Goal: Download file/media

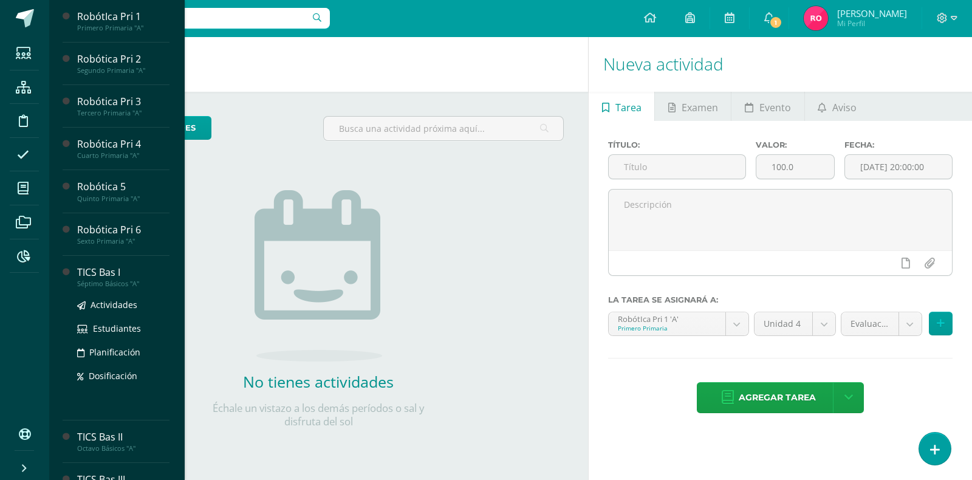
click at [104, 275] on div "TICS Bas I" at bounding box center [123, 272] width 92 height 14
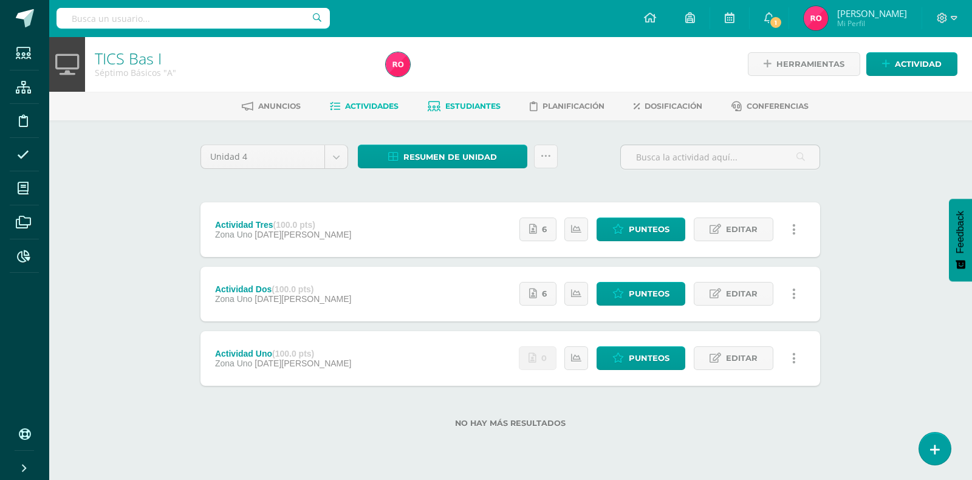
click at [495, 106] on span "Estudiantes" at bounding box center [472, 105] width 55 height 9
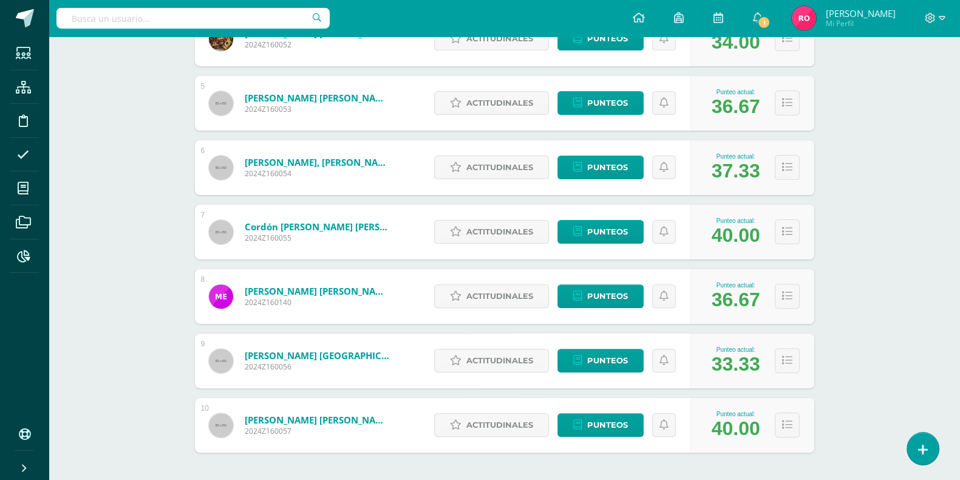
scroll to position [446, 0]
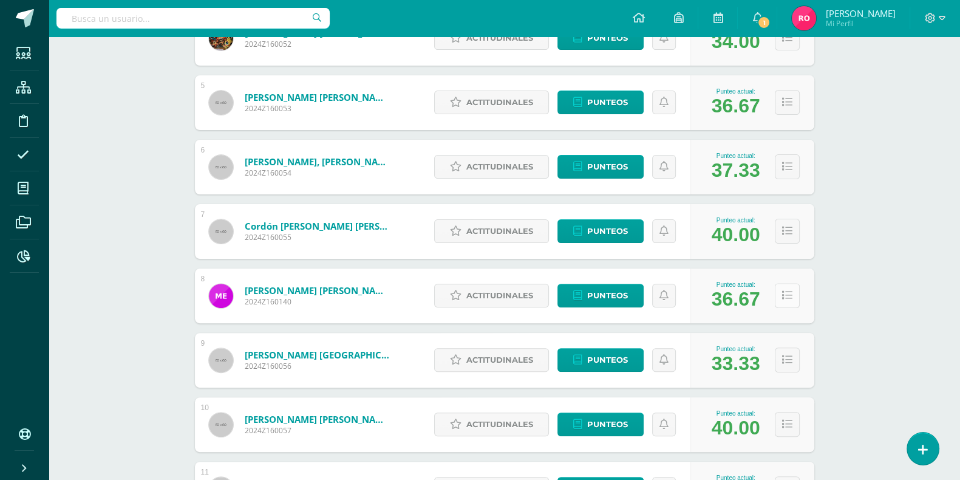
click at [785, 295] on icon at bounding box center [787, 295] width 10 height 10
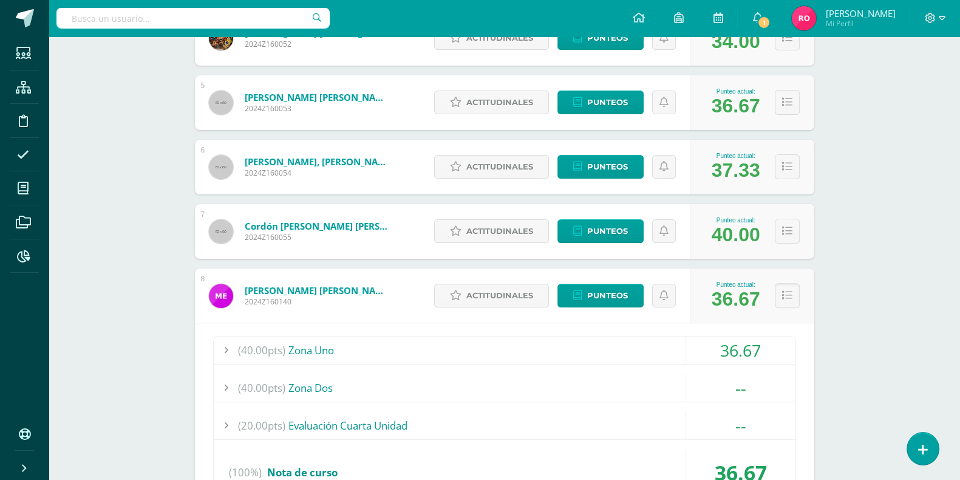
click at [275, 349] on span "(40.00pts)" at bounding box center [261, 349] width 47 height 27
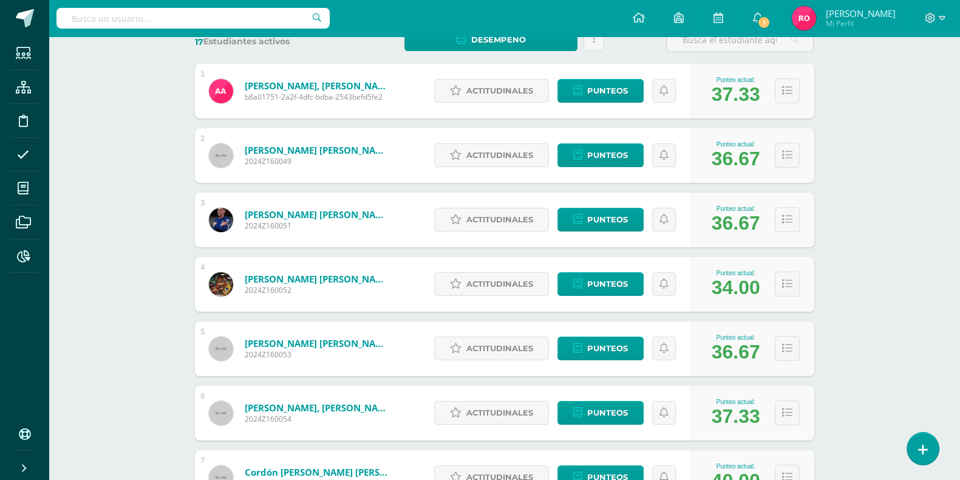
scroll to position [92, 0]
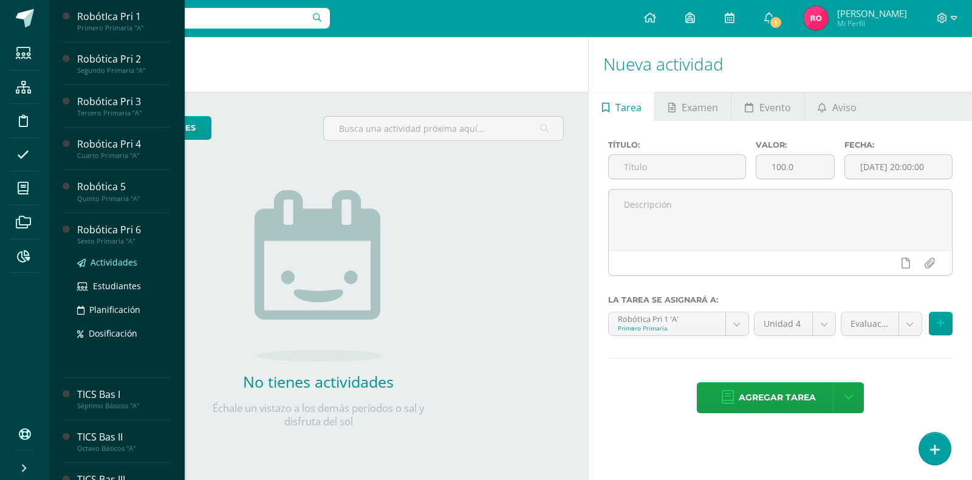
click at [116, 265] on span "Actividades" at bounding box center [113, 262] width 47 height 12
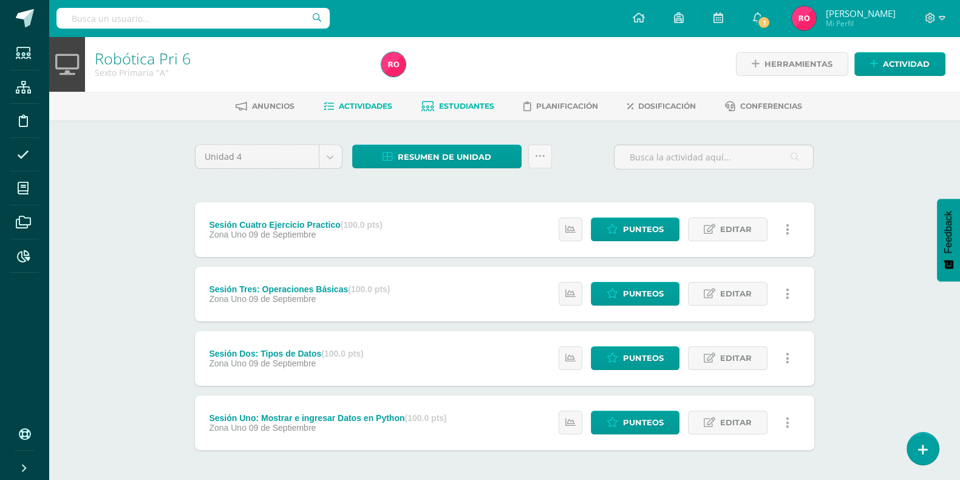
click at [471, 109] on span "Estudiantes" at bounding box center [466, 105] width 55 height 9
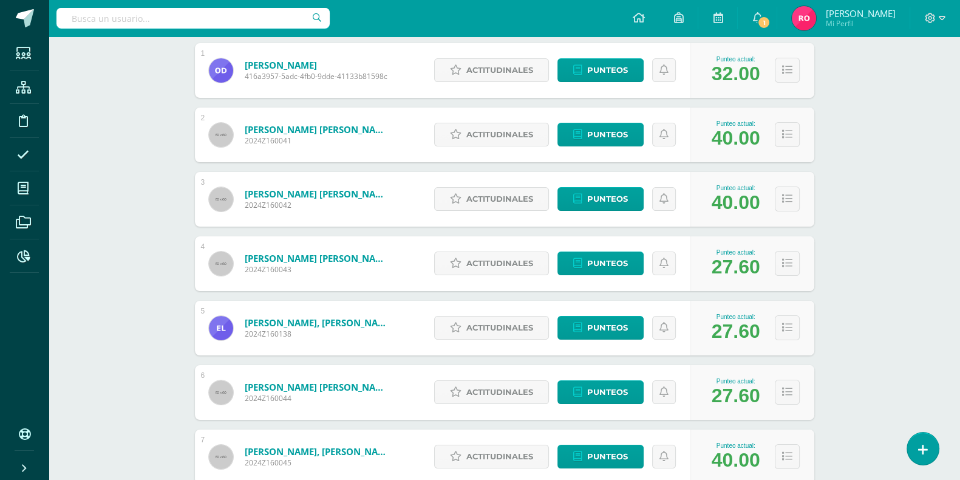
scroll to position [222, 0]
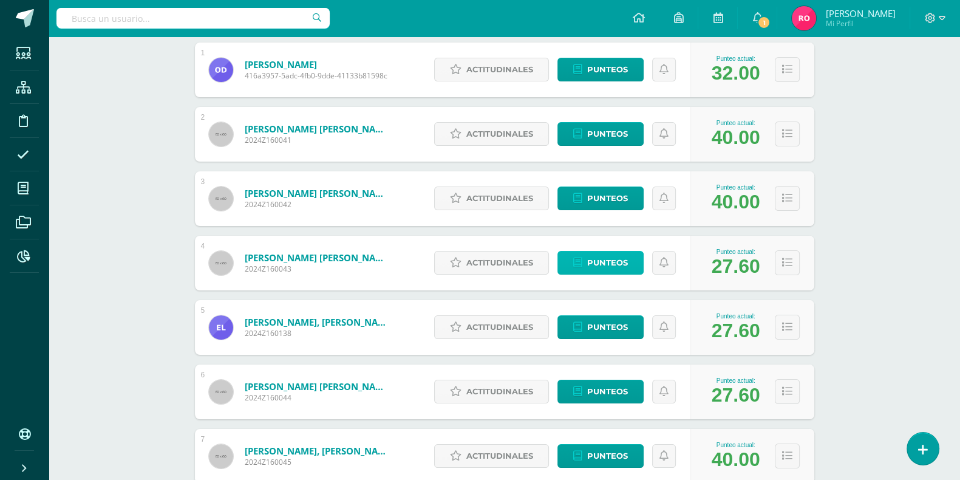
click at [596, 266] on span "Punteos" at bounding box center [607, 262] width 41 height 22
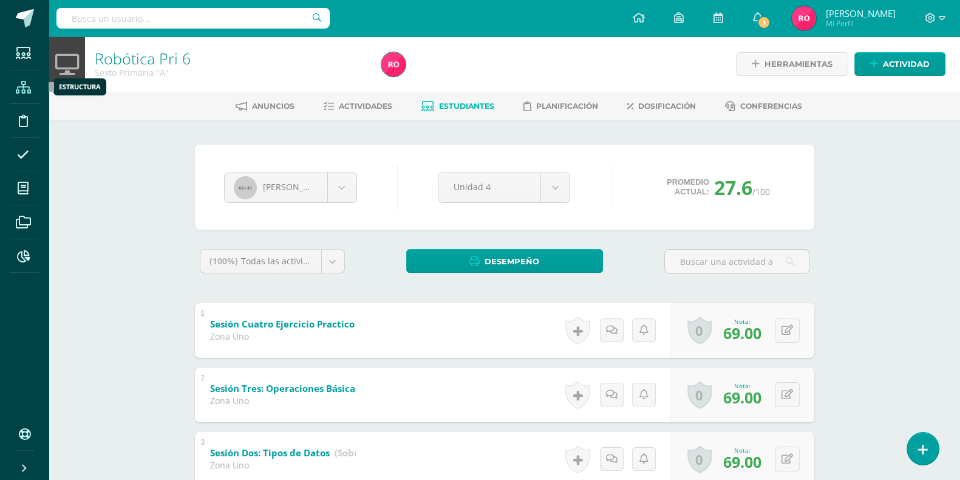
click at [31, 77] on span at bounding box center [23, 86] width 27 height 27
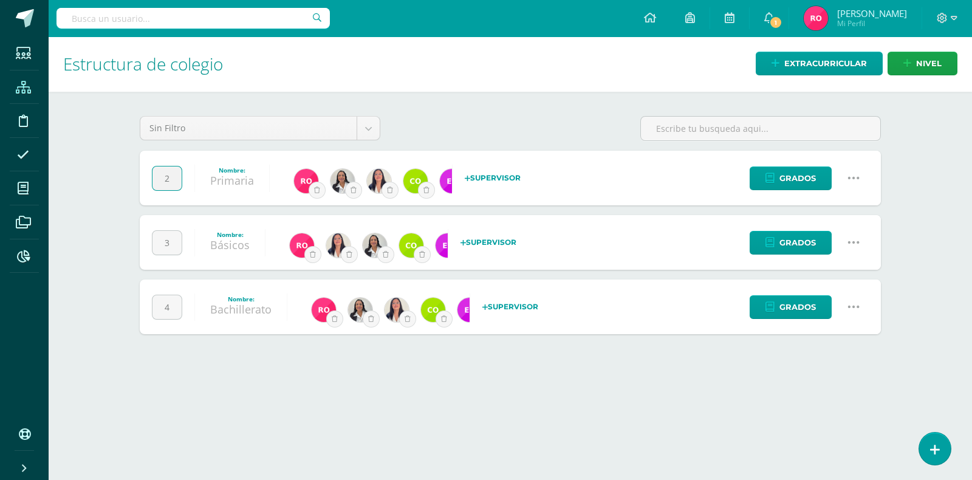
click at [176, 177] on input "2" at bounding box center [166, 178] width 29 height 24
click at [494, 117] on div "Sin Filtro Sin Filtro Extracurriculares Niveles" at bounding box center [510, 133] width 751 height 35
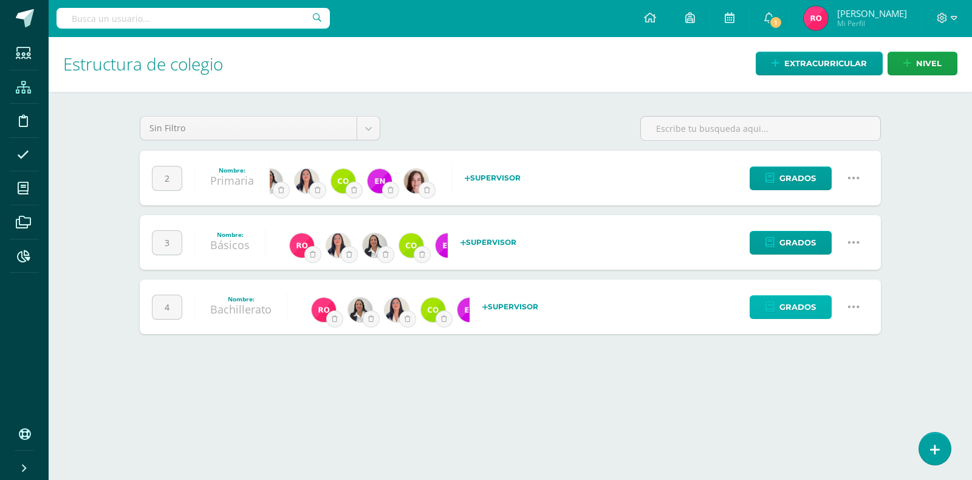
click at [804, 308] on span "Grados" at bounding box center [797, 307] width 36 height 22
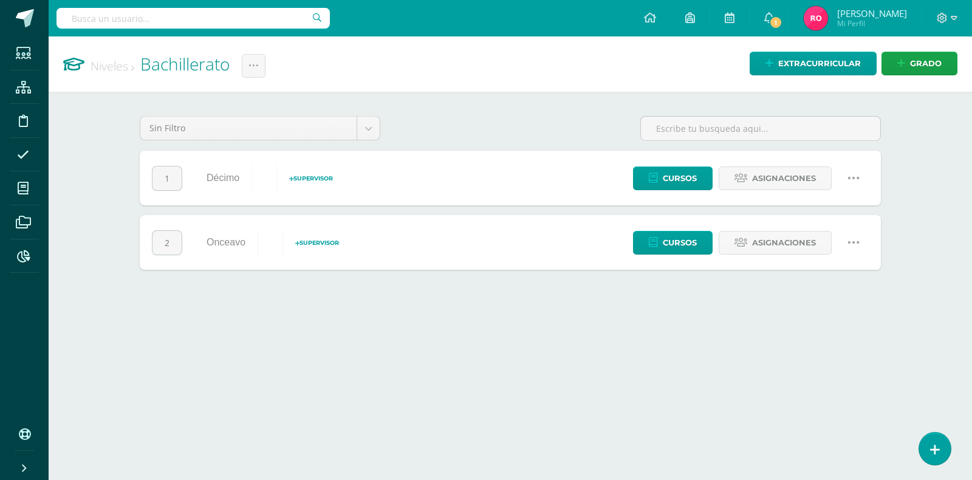
click at [859, 180] on icon at bounding box center [853, 177] width 13 height 13
click at [928, 166] on div "Niveles Bachillerato Cambiar nombre Configuración Historial de actividad Borrar…" at bounding box center [510, 165] width 923 height 258
click at [774, 22] on icon at bounding box center [769, 17] width 10 height 11
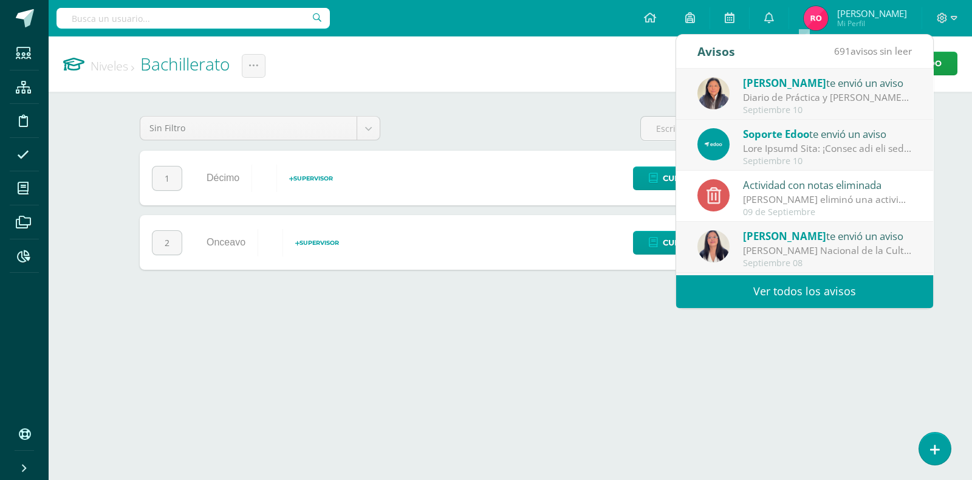
click at [799, 99] on div "Diario de Práctica y [PERSON_NAME] : ¡Buenas tardes! Trabajar páginas P 173 y P…" at bounding box center [827, 97] width 169 height 14
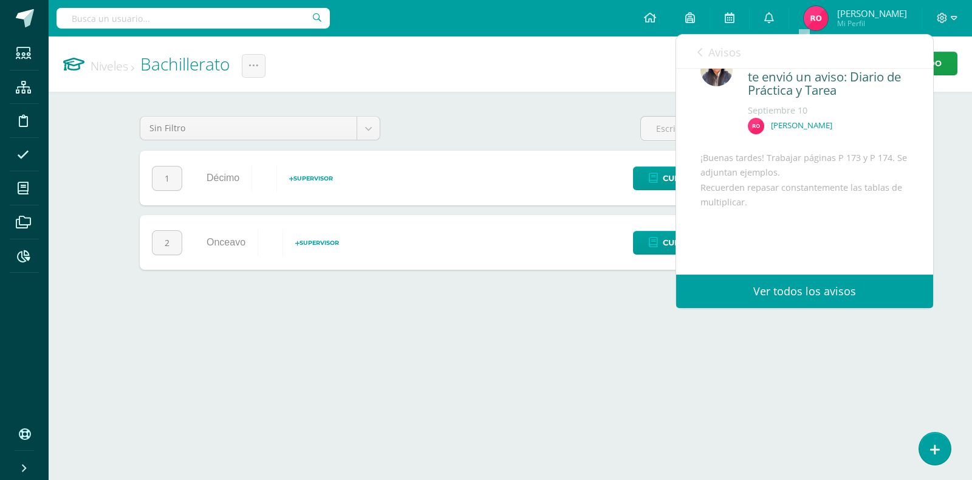
scroll to position [29, 0]
click at [695, 60] on div "Avisos 690 avisos sin leer Avisos" at bounding box center [804, 52] width 257 height 34
click at [697, 58] on link "Avisos" at bounding box center [719, 52] width 44 height 35
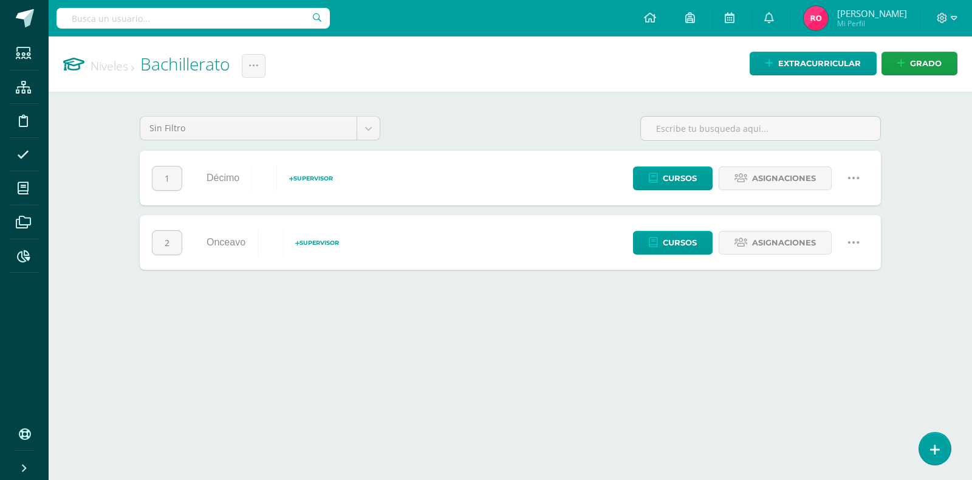
click at [523, 63] on h1 "Niveles Bachillerato Cambiar nombre Configuración Historial de actividad Borrar…" at bounding box center [510, 63] width 894 height 55
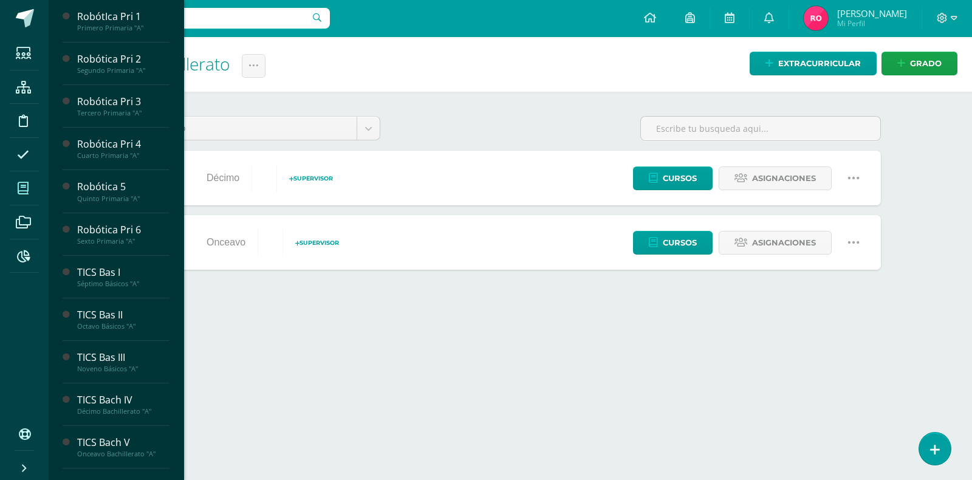
click at [26, 183] on icon at bounding box center [23, 188] width 11 height 12
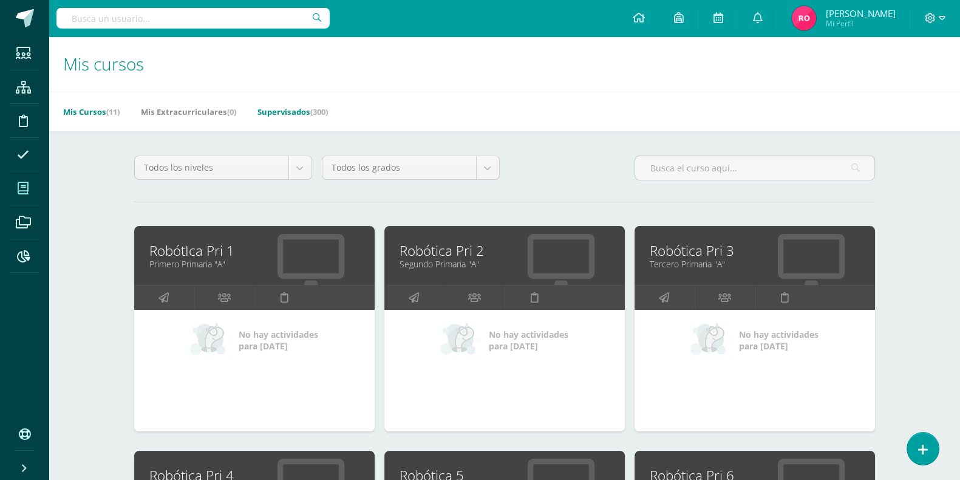
click at [302, 111] on link "Supervisados (300)" at bounding box center [293, 111] width 70 height 19
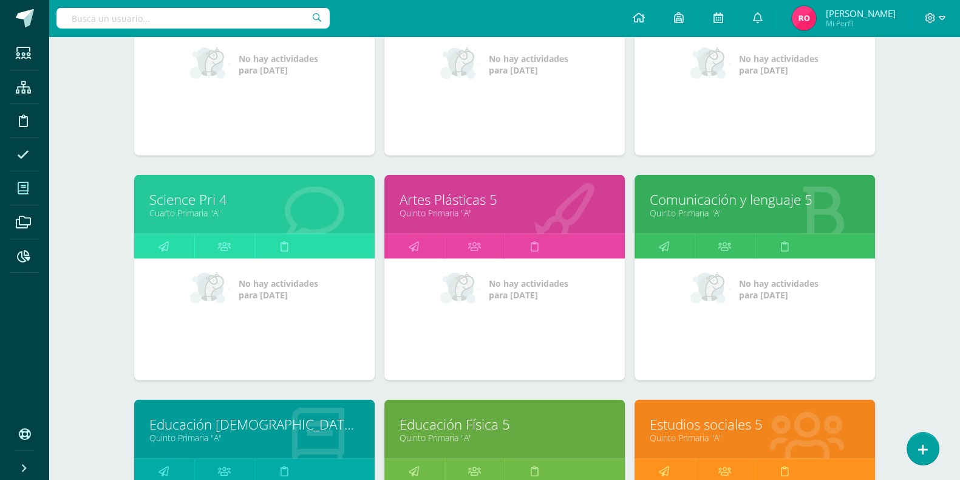
scroll to position [3671, 0]
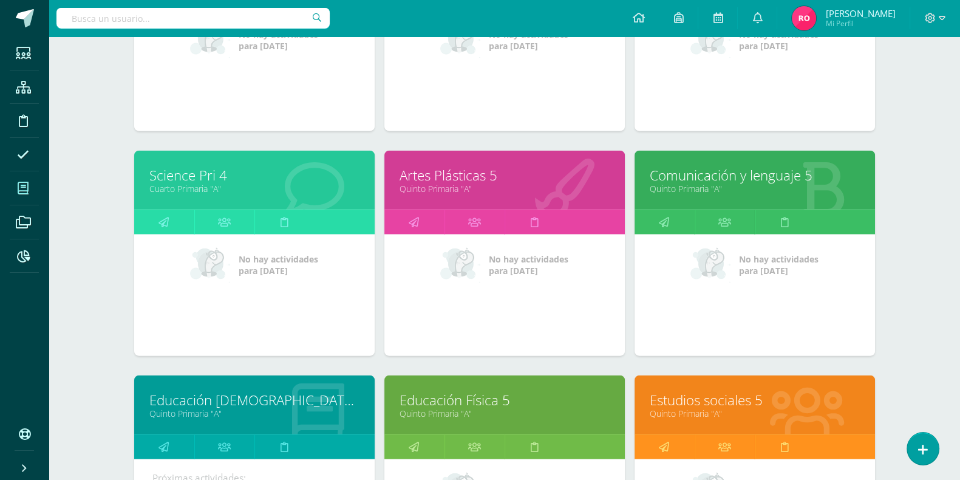
click at [669, 183] on link "Quinto Primaria "A"" at bounding box center [755, 189] width 210 height 12
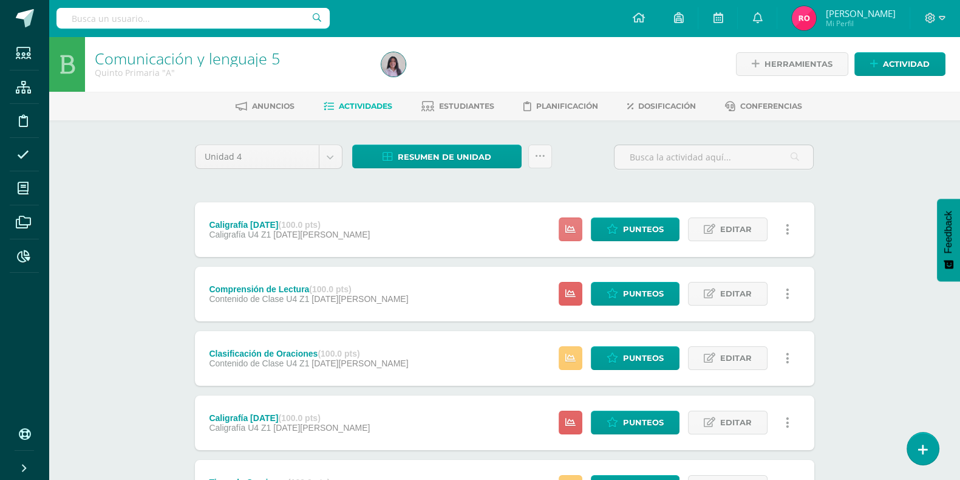
click at [571, 237] on link at bounding box center [571, 229] width 24 height 24
click at [459, 101] on span "Estudiantes" at bounding box center [466, 105] width 55 height 9
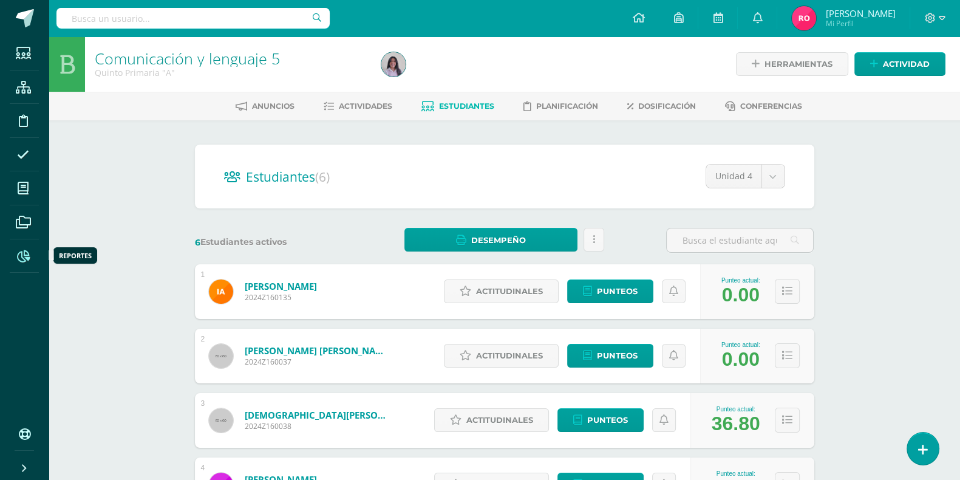
click at [21, 250] on icon at bounding box center [23, 256] width 13 height 12
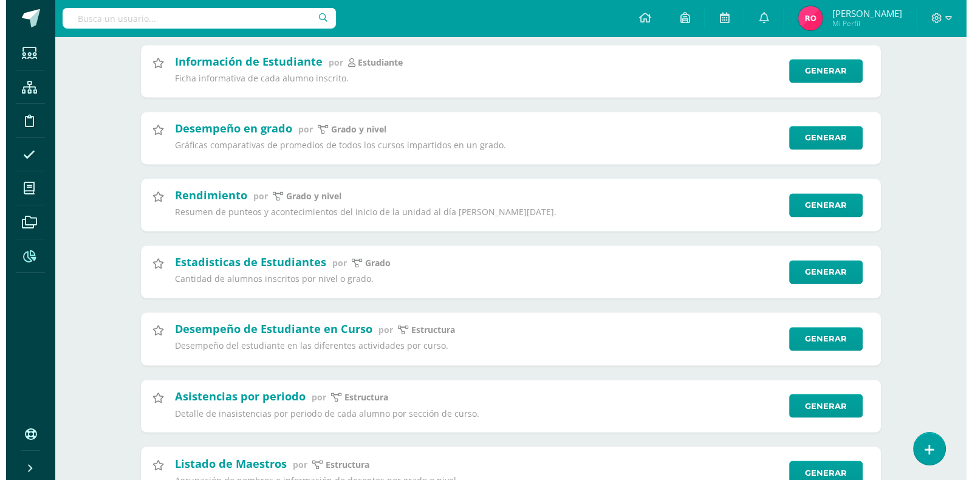
scroll to position [2471, 0]
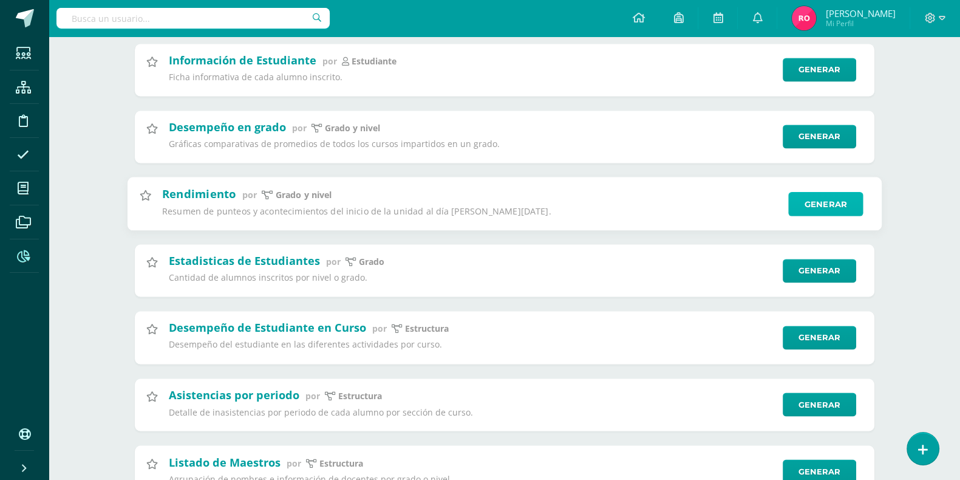
click at [811, 205] on link "Generar" at bounding box center [825, 203] width 75 height 24
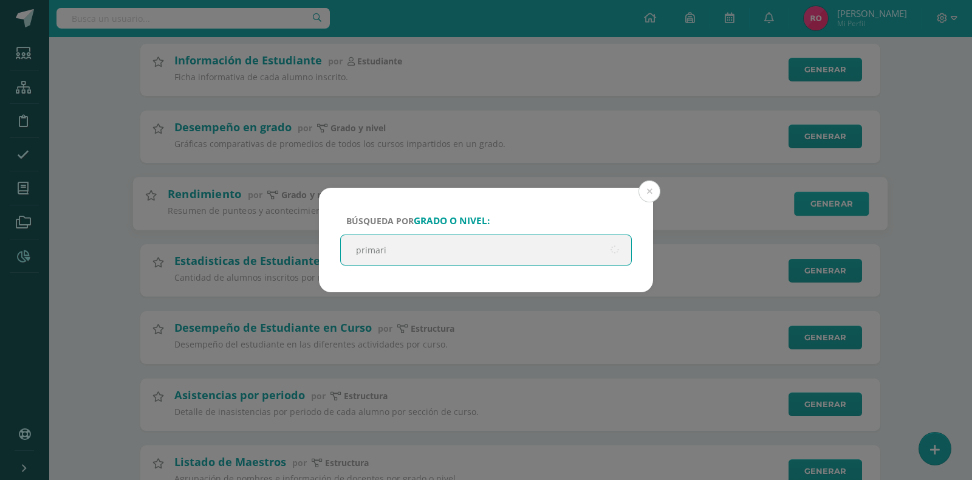
type input "primaria"
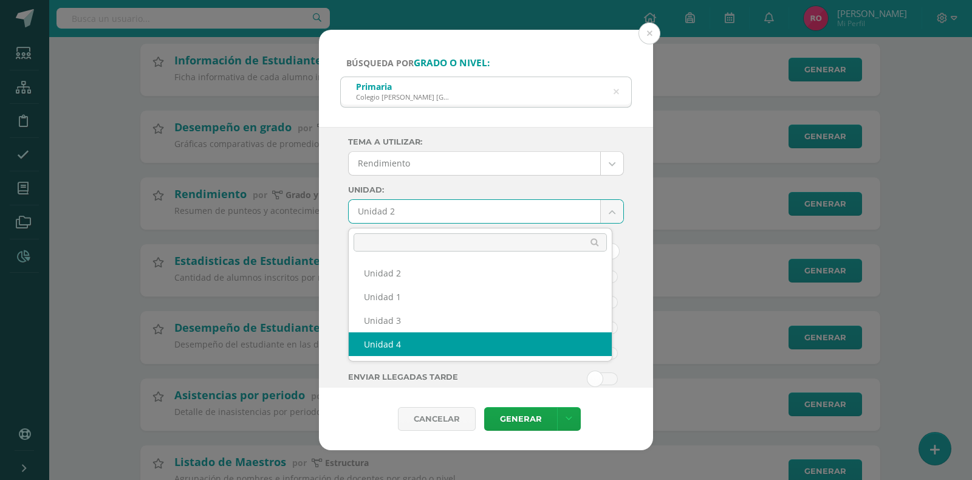
select select "Unidad 4"
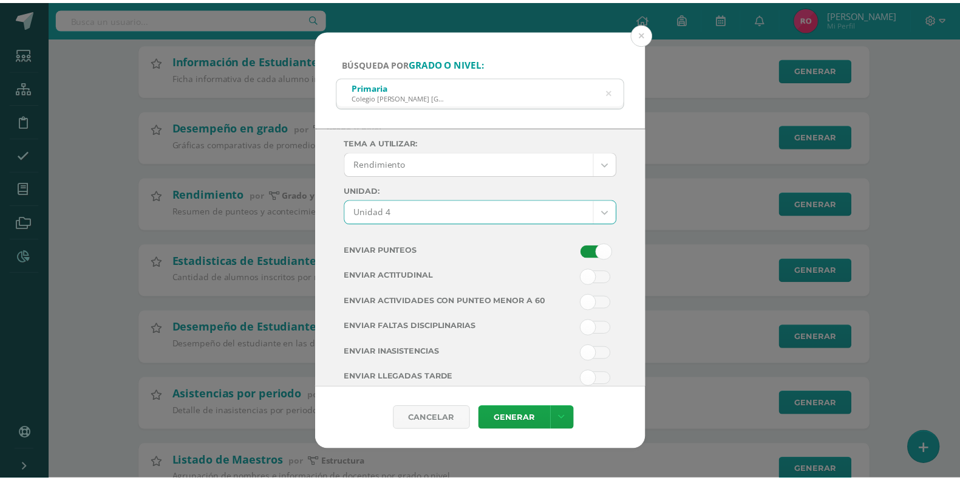
scroll to position [49, 0]
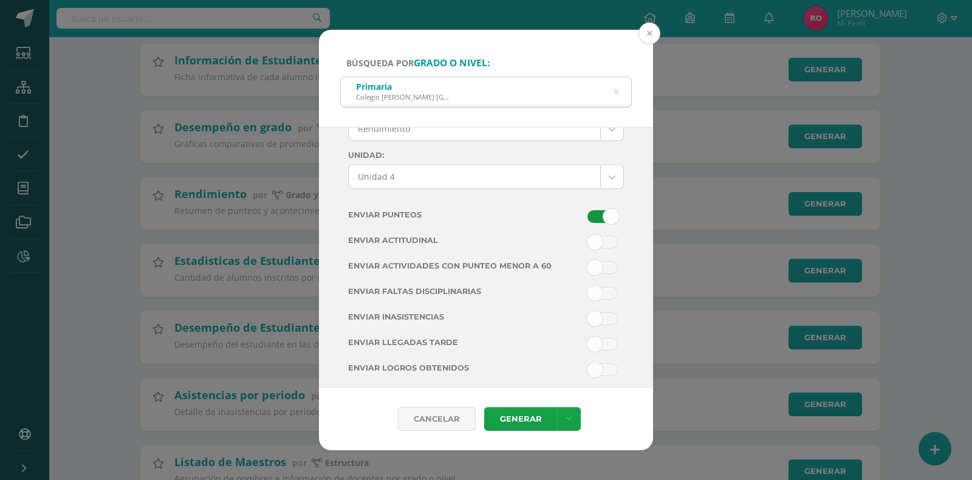
click at [647, 27] on button at bounding box center [649, 33] width 22 height 22
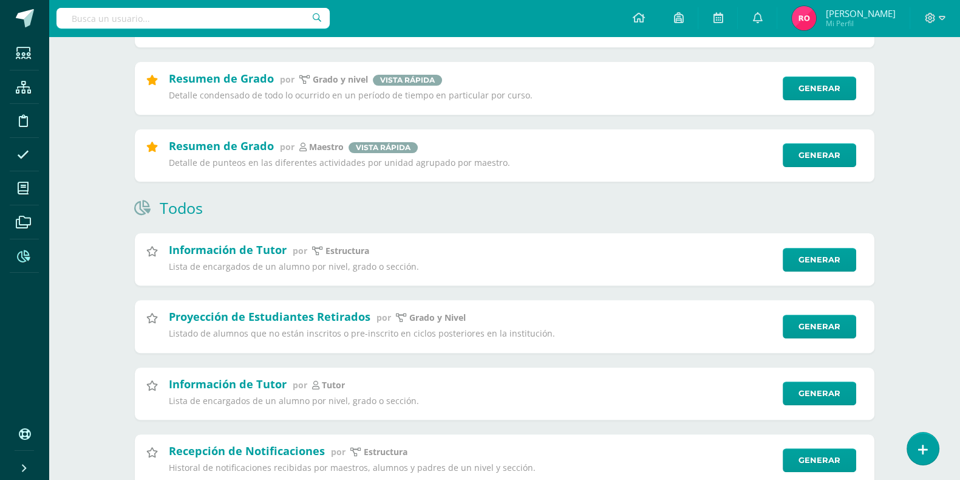
scroll to position [475, 0]
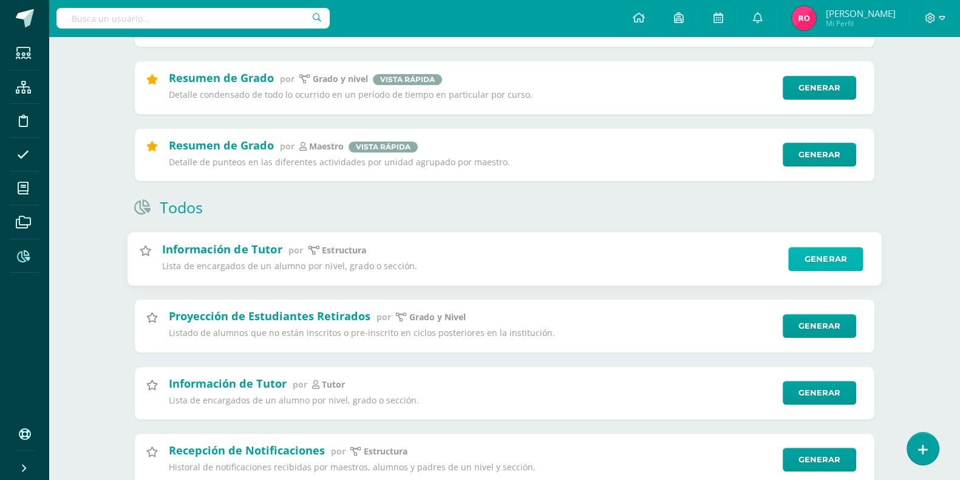
click at [811, 255] on link "Generar" at bounding box center [825, 259] width 75 height 24
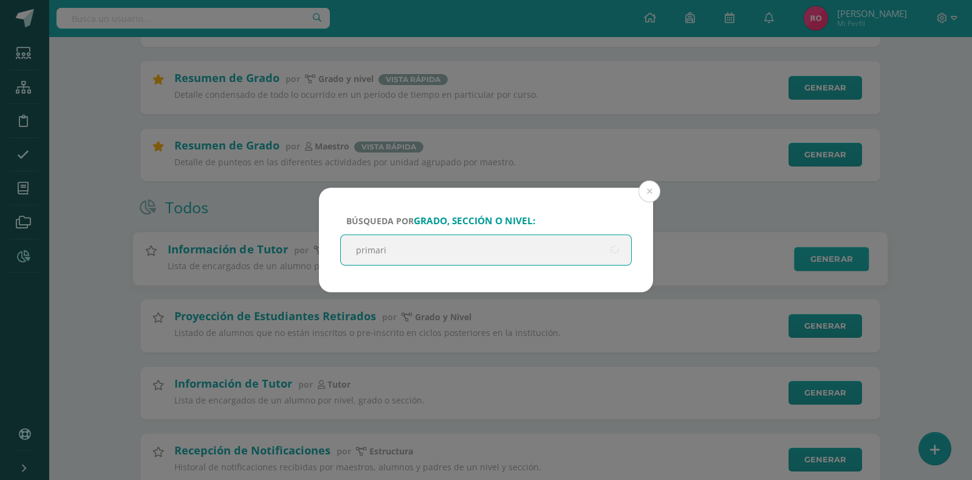
type input "primaria"
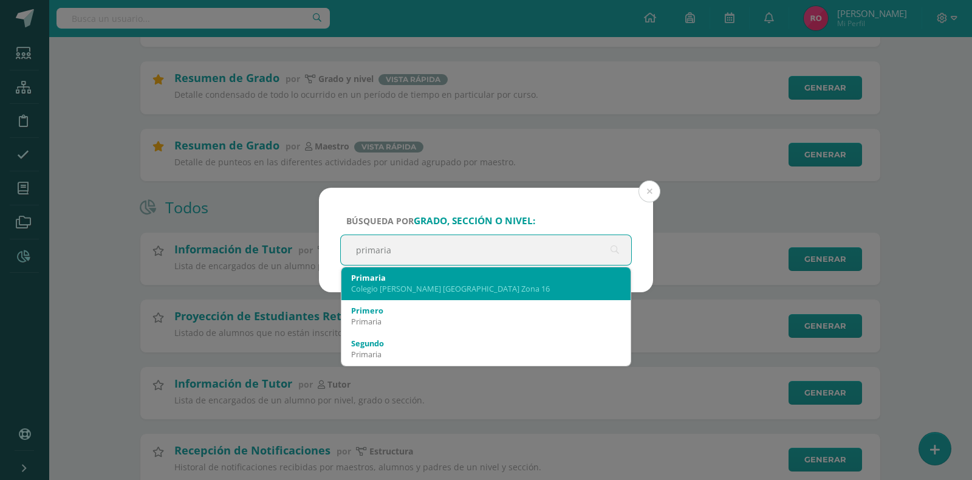
click at [518, 281] on div "Primaria" at bounding box center [486, 277] width 270 height 11
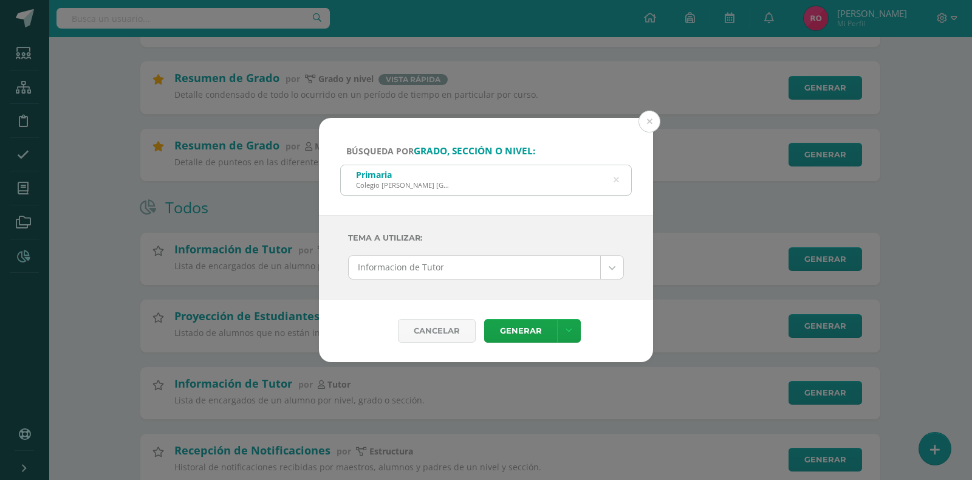
click at [570, 336] on link at bounding box center [569, 331] width 24 height 24
click at [582, 253] on link "Descargar como HTML" at bounding box center [568, 252] width 129 height 19
click at [654, 124] on button at bounding box center [649, 122] width 22 height 22
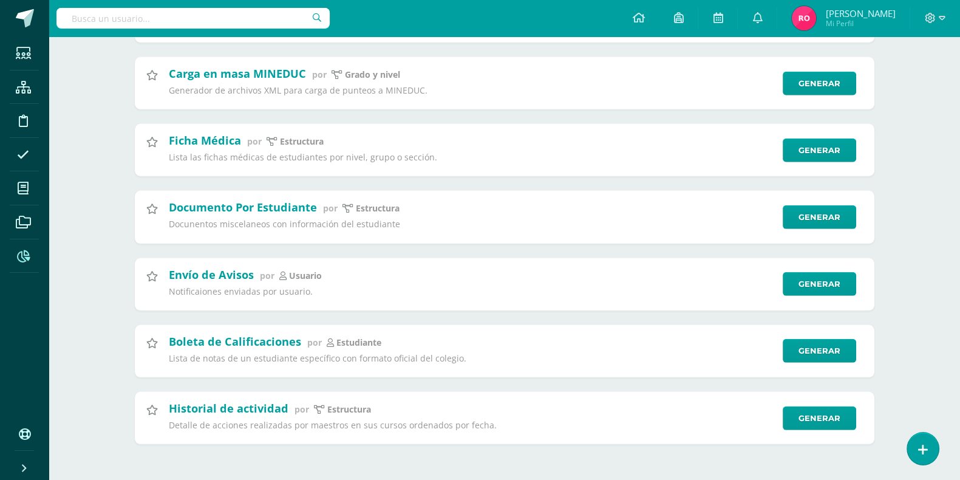
scroll to position [4200, 0]
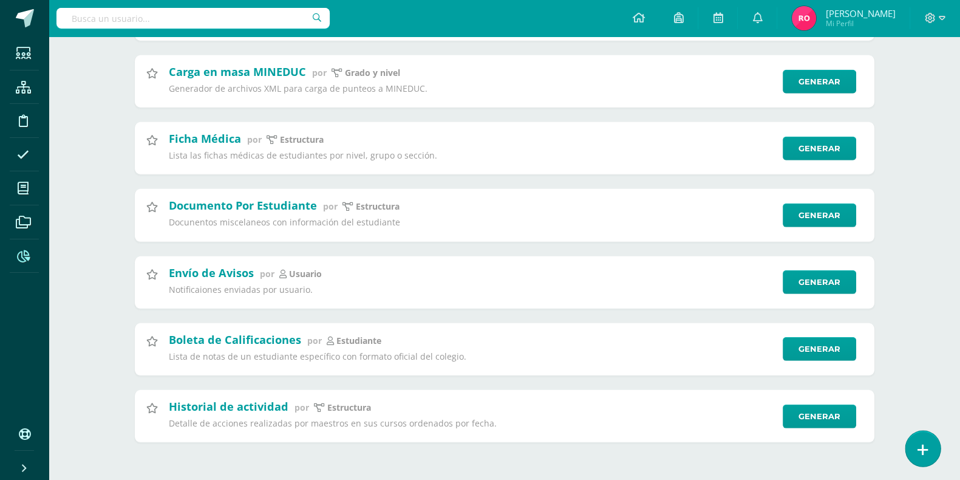
click at [935, 447] on link at bounding box center [923, 448] width 35 height 35
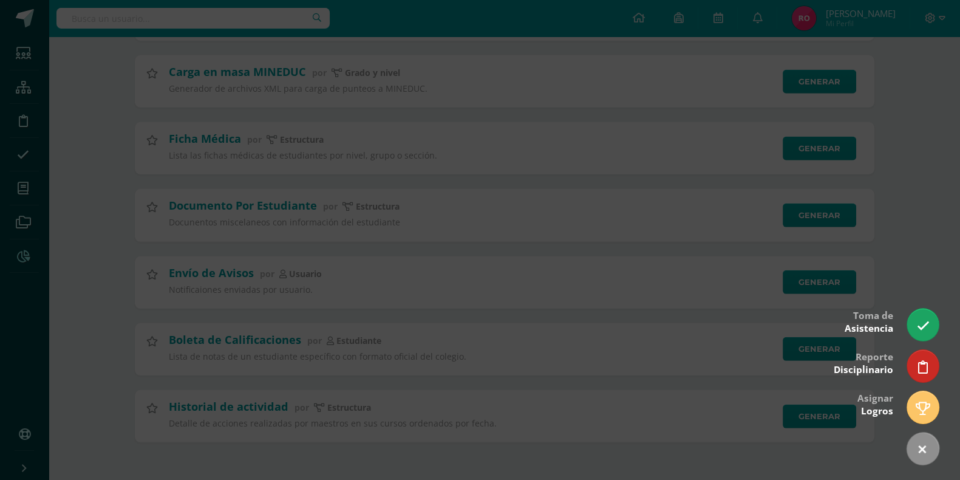
click at [797, 469] on div at bounding box center [480, 240] width 960 height 480
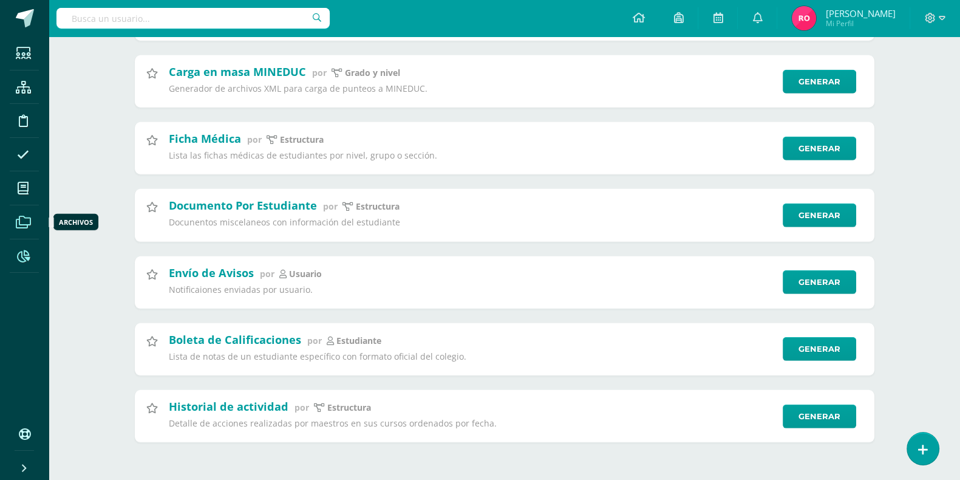
click at [16, 217] on icon at bounding box center [23, 222] width 15 height 12
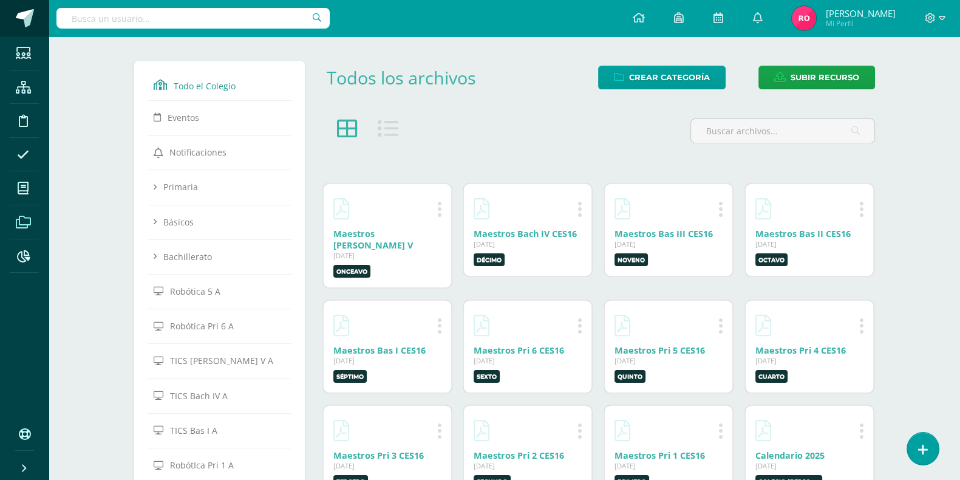
click at [24, 15] on span at bounding box center [25, 18] width 18 height 18
